Goal: Ask a question

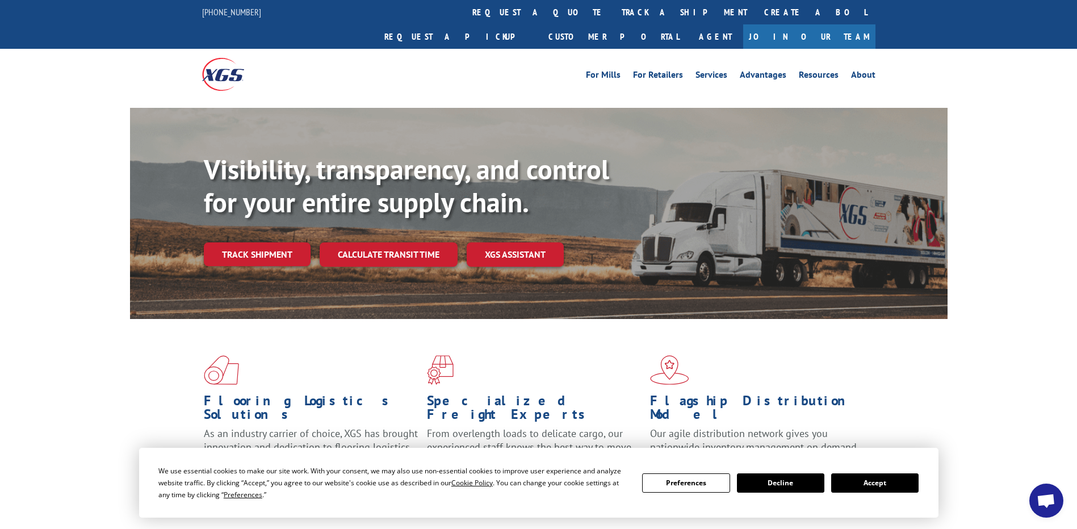
click at [872, 483] on button "Accept" at bounding box center [874, 482] width 87 height 19
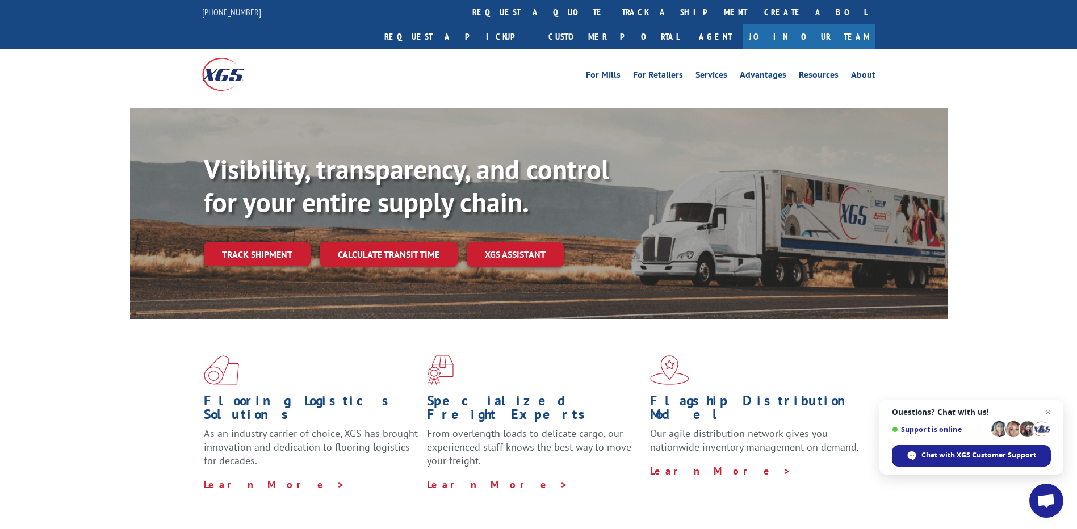
click at [1044, 494] on span "Open chat" at bounding box center [1045, 502] width 19 height 16
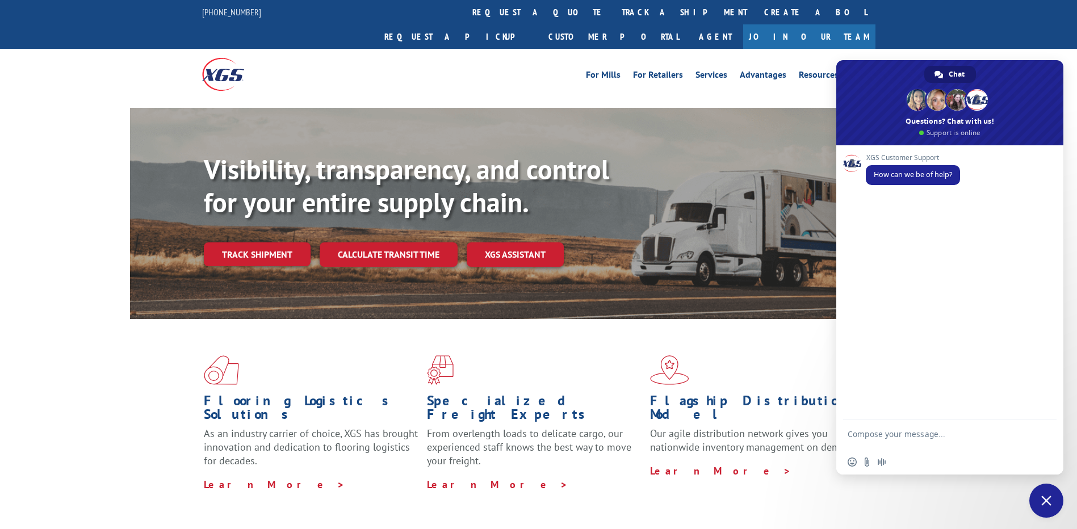
click at [957, 435] on textarea "Compose your message..." at bounding box center [936, 439] width 179 height 20
type textarea "agent"
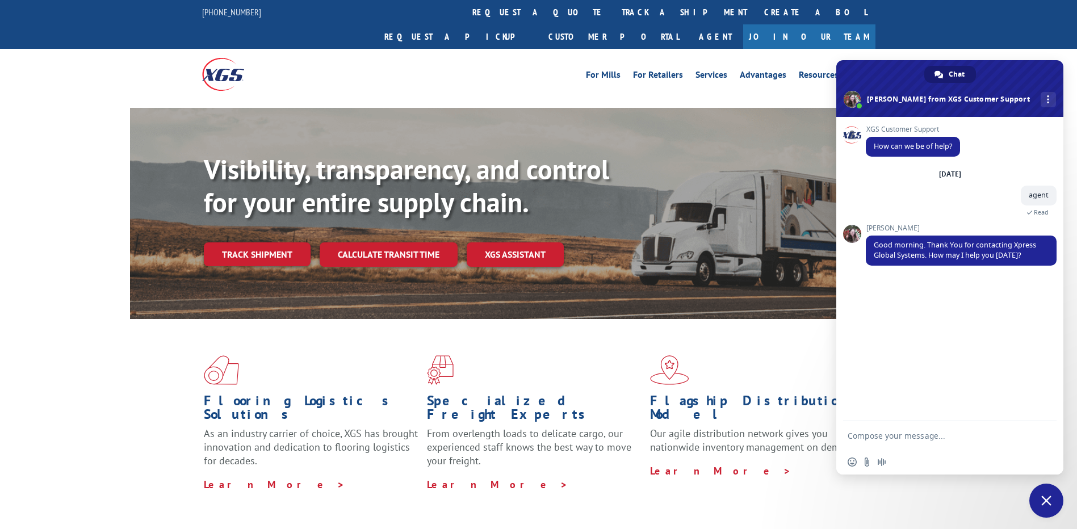
click at [924, 424] on form at bounding box center [936, 436] width 179 height 31
click at [928, 430] on form at bounding box center [936, 436] width 179 height 31
click at [924, 431] on textarea "Compose your message..." at bounding box center [936, 436] width 179 height 10
type textarea "Hello Good Morning, I need to track a pickup"
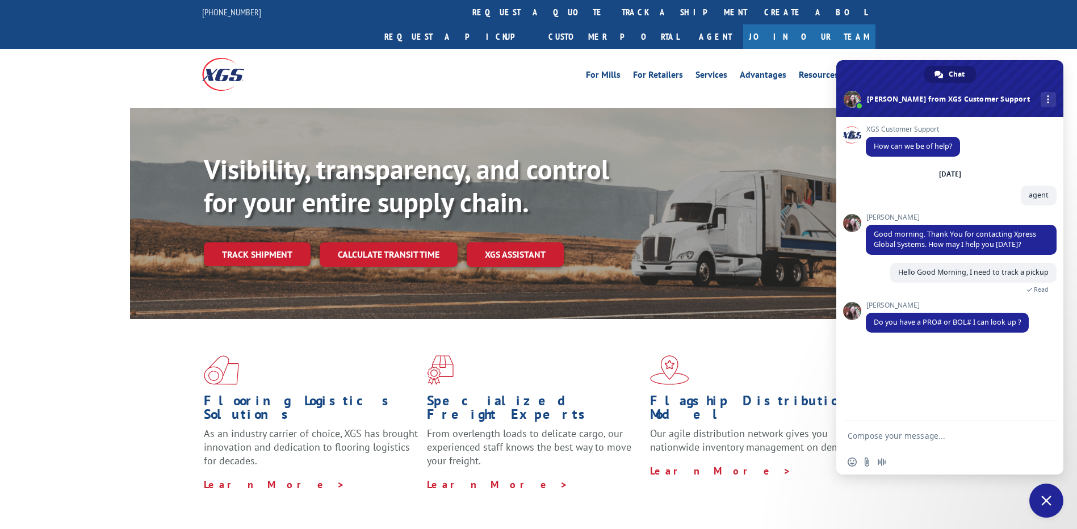
click at [880, 434] on textarea "Compose your message..." at bounding box center [936, 436] width 179 height 10
paste textarea "530834094"
type textarea "530834094"
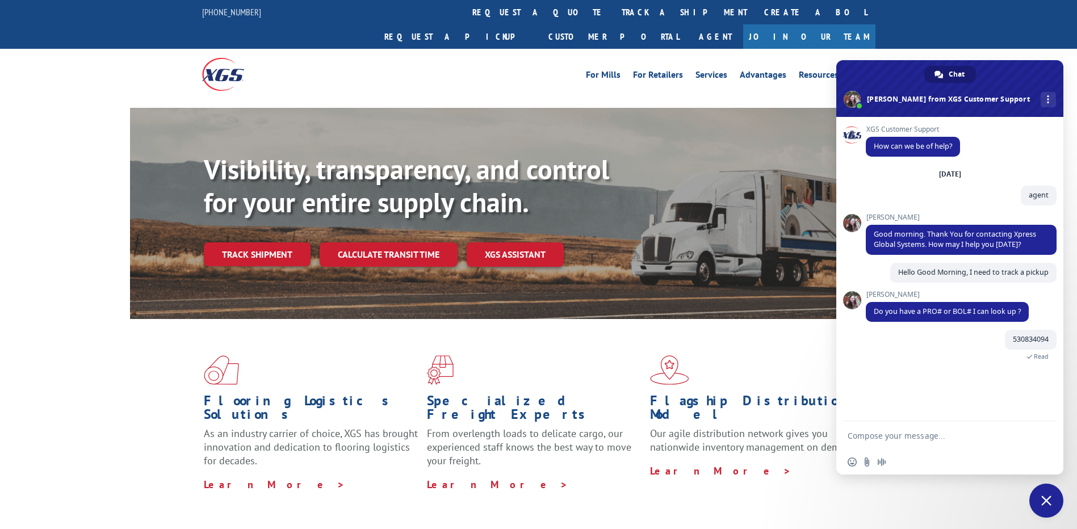
click at [874, 436] on textarea "Compose your message..." at bounding box center [936, 436] width 179 height 10
type textarea "BOL #"
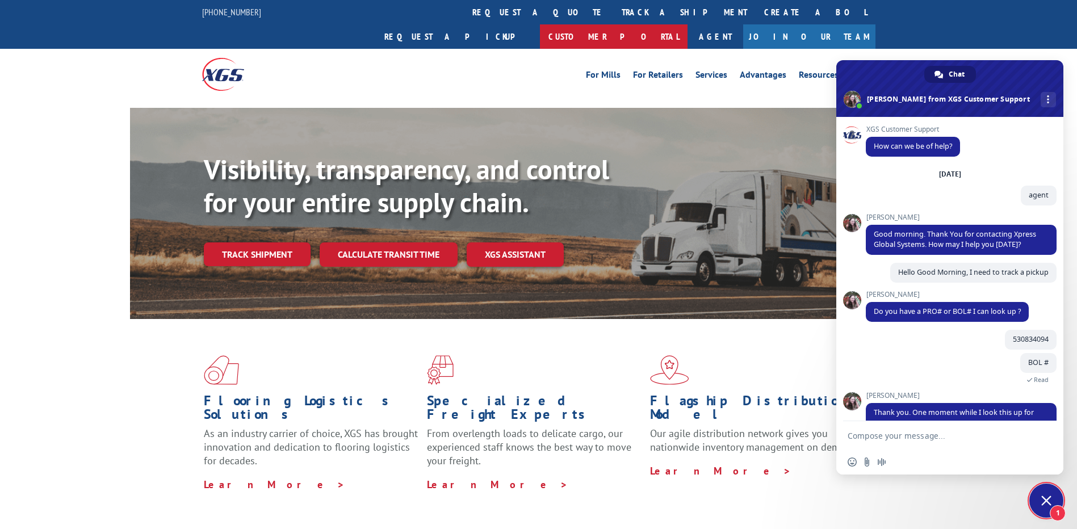
scroll to position [25, 0]
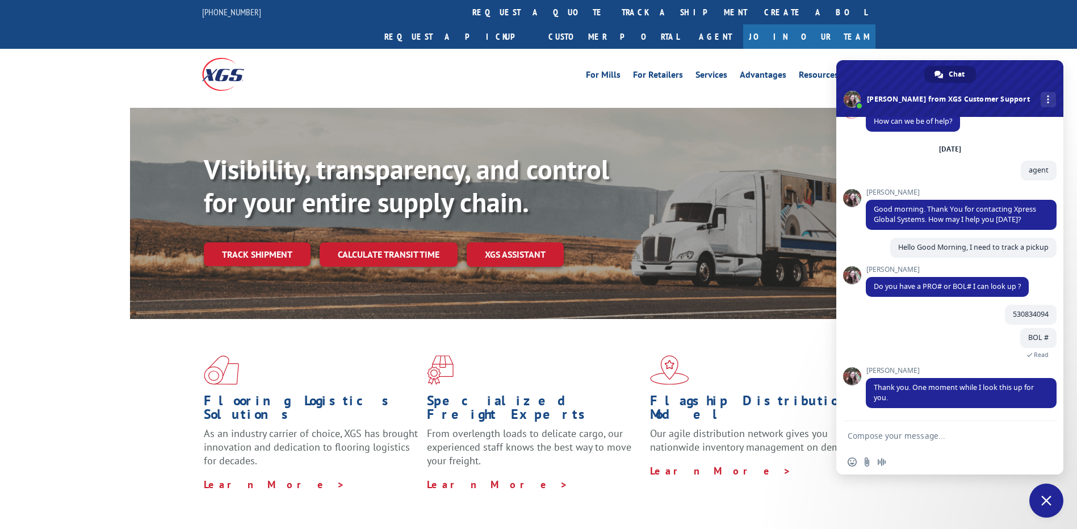
click at [915, 434] on textarea "Compose your message..." at bounding box center [936, 436] width 179 height 10
type textarea "sure thank you"
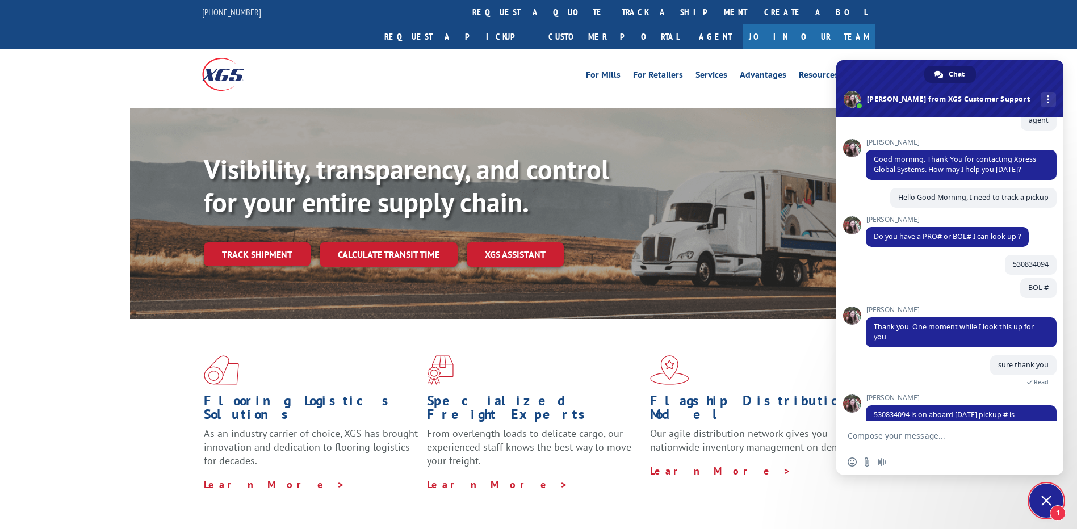
scroll to position [102, 0]
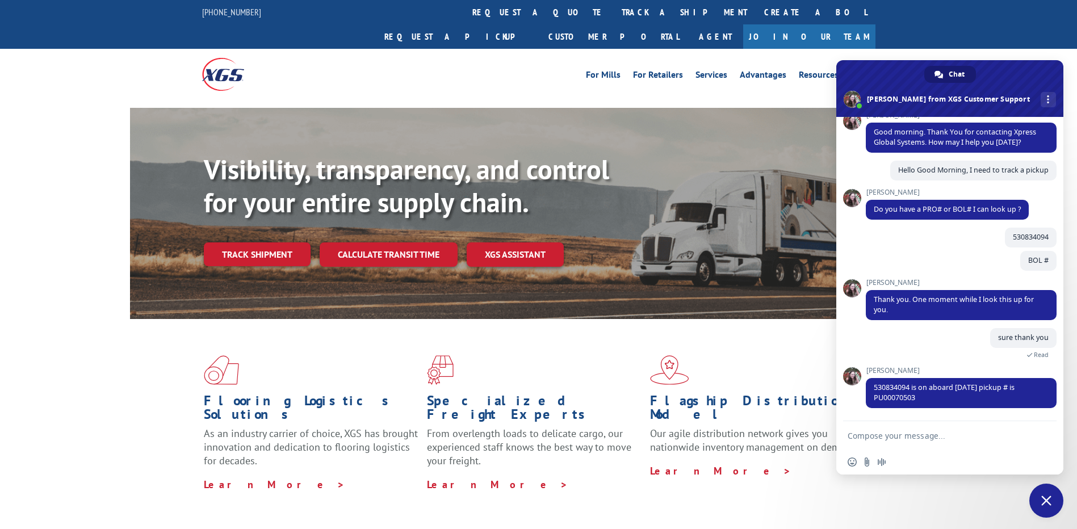
click at [912, 434] on textarea "Compose your message..." at bounding box center [936, 436] width 179 height 10
type textarea "okay thank you so much"
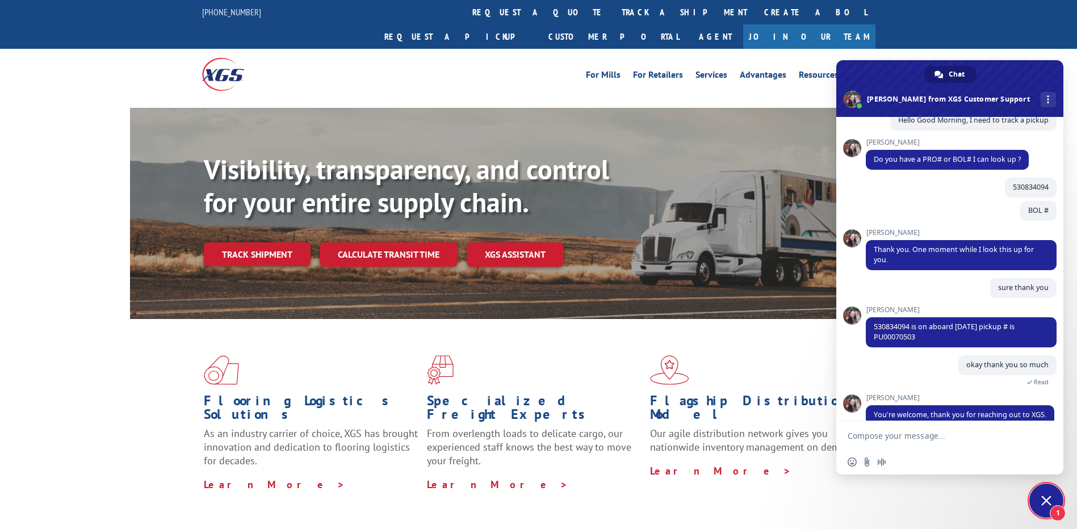
scroll to position [179, 0]
